Goal: Task Accomplishment & Management: Manage account settings

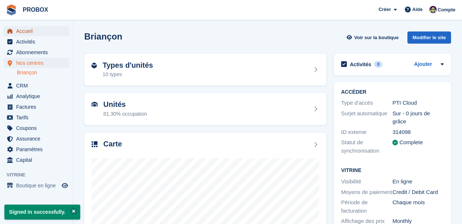
click at [28, 29] on span "Accueil" at bounding box center [38, 31] width 44 height 10
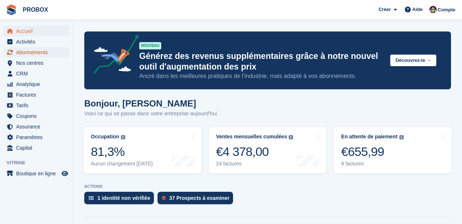
click at [30, 52] on span "Abonnements" at bounding box center [38, 52] width 44 height 10
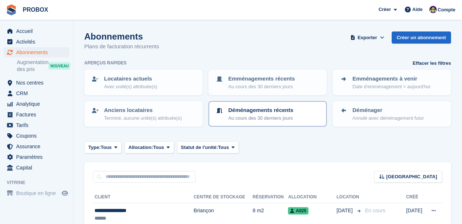
click at [238, 111] on p "Déménagements récents" at bounding box center [260, 110] width 65 height 8
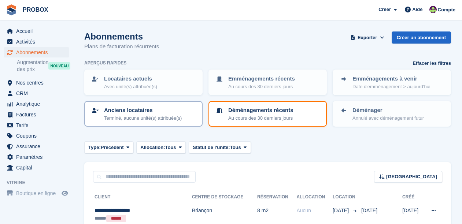
click at [135, 114] on p "Anciens locataires" at bounding box center [143, 110] width 78 height 8
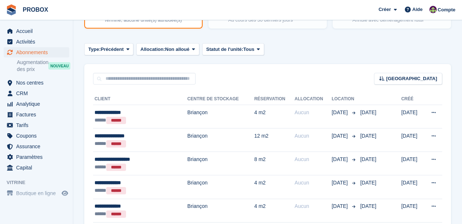
scroll to position [100, 0]
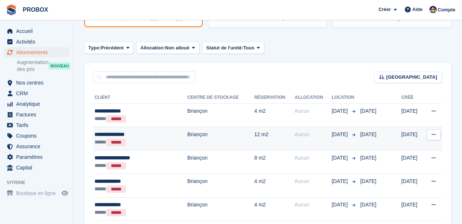
click at [207, 134] on td "Briançon" at bounding box center [220, 138] width 67 height 23
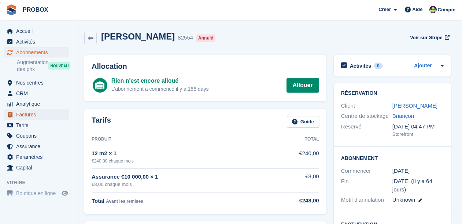
click at [31, 114] on span "Factures" at bounding box center [38, 114] width 44 height 10
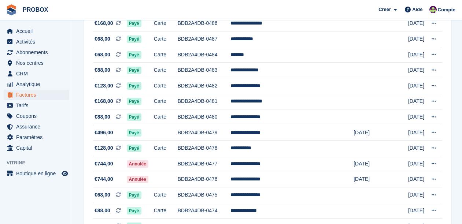
scroll to position [264, 0]
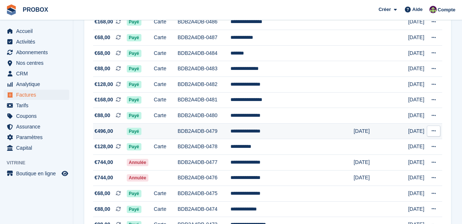
click at [289, 132] on td "**********" at bounding box center [291, 131] width 123 height 16
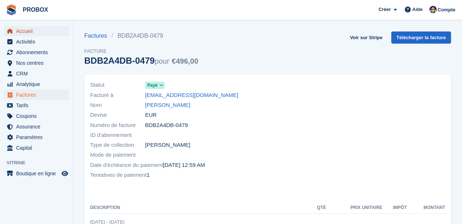
click at [36, 32] on span "Accueil" at bounding box center [38, 31] width 44 height 10
